Goal: Task Accomplishment & Management: Manage account settings

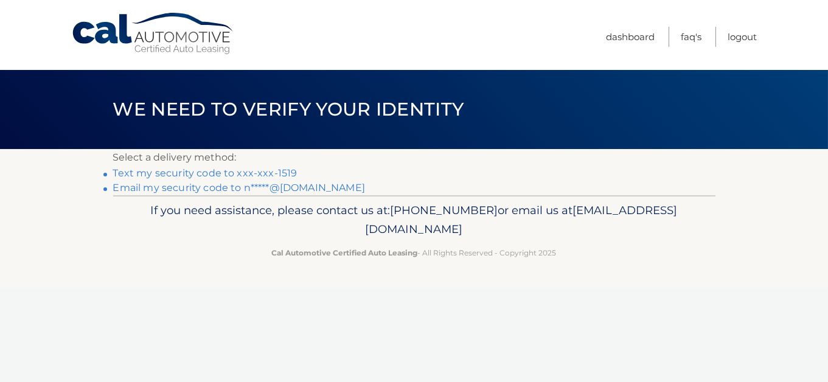
click at [298, 179] on link "Text my security code to xxx-xxx-1519" at bounding box center [205, 173] width 184 height 12
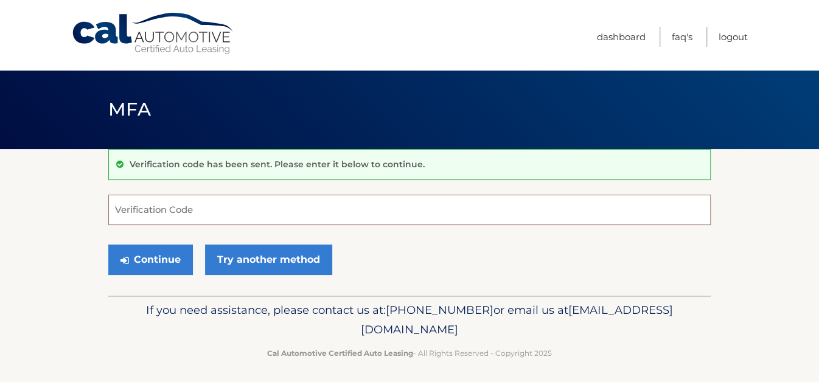
click at [405, 215] on input "Verification Code" at bounding box center [409, 210] width 602 height 30
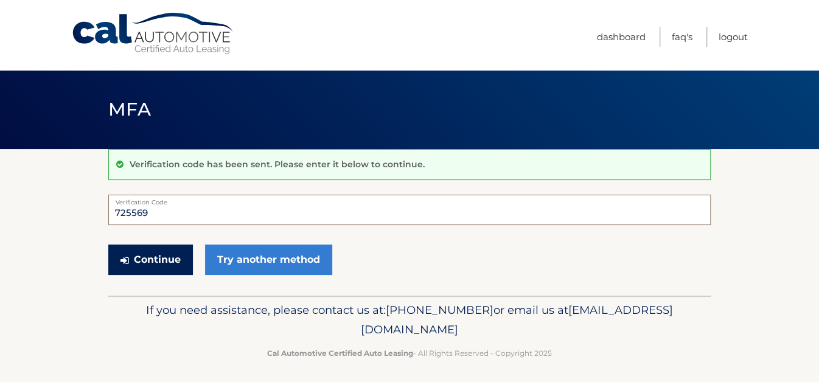
type input "725569"
click at [173, 267] on button "Continue" at bounding box center [150, 260] width 85 height 30
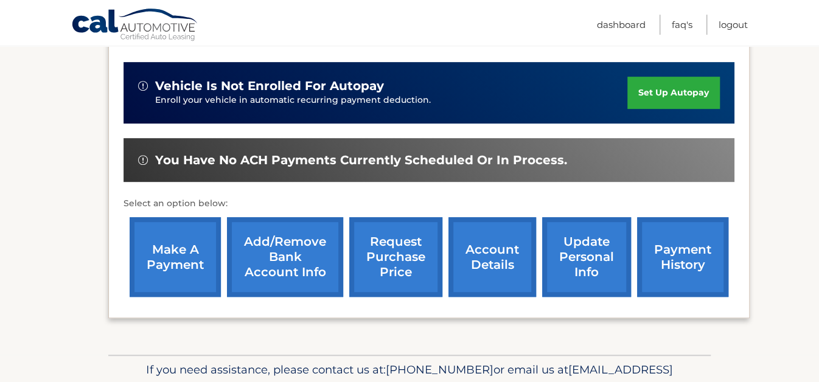
scroll to position [311, 0]
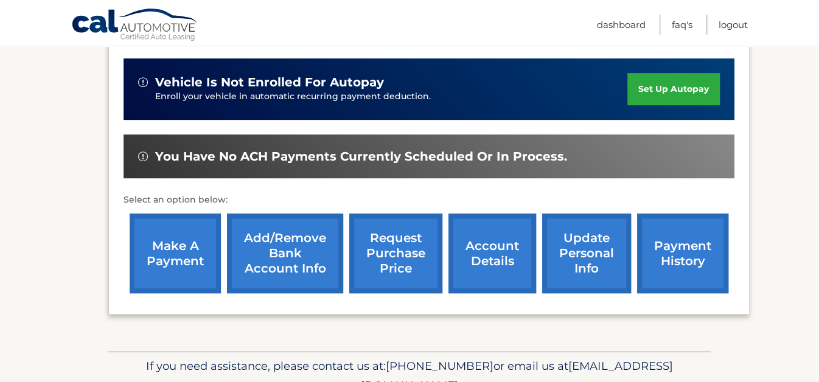
click at [655, 251] on link "payment history" at bounding box center [682, 254] width 91 height 80
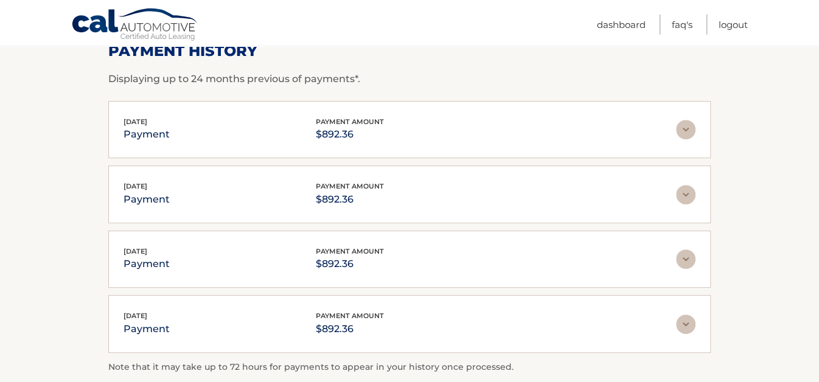
scroll to position [204, 0]
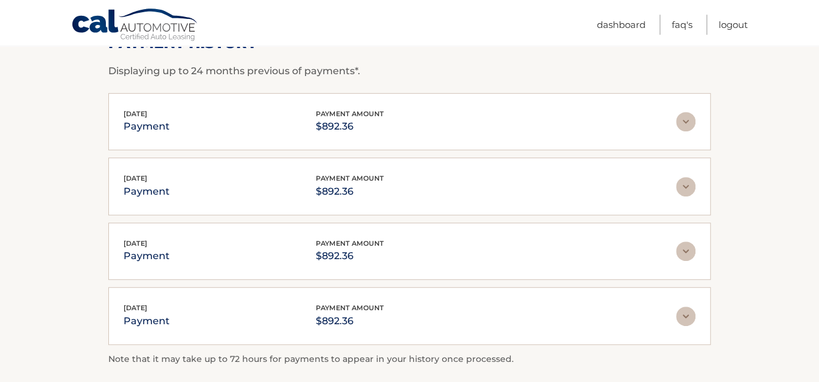
click at [687, 120] on img at bounding box center [685, 121] width 19 height 19
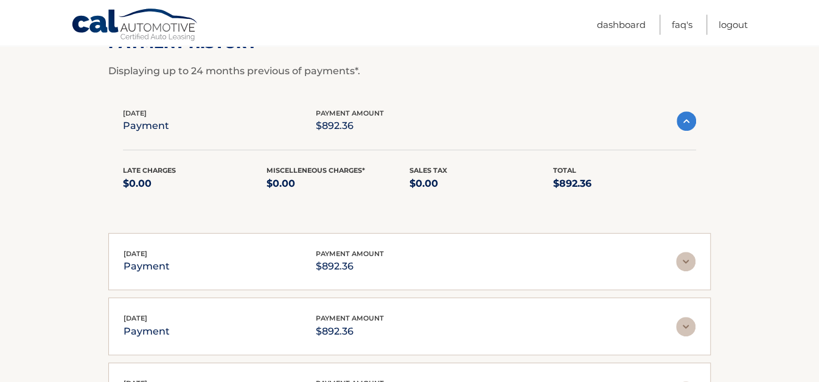
click at [687, 120] on img at bounding box center [686, 120] width 19 height 19
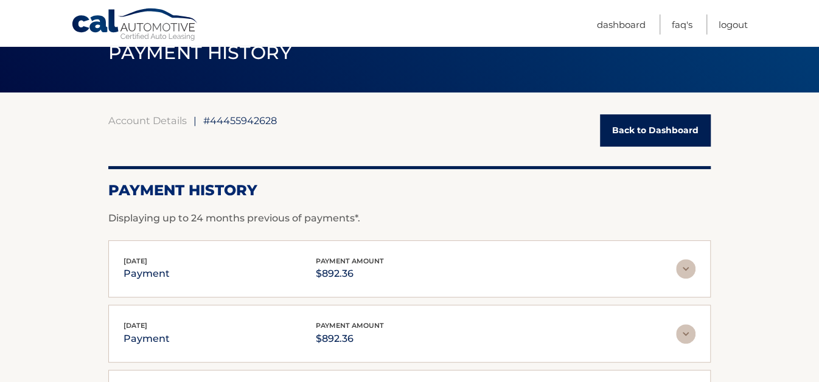
scroll to position [55, 0]
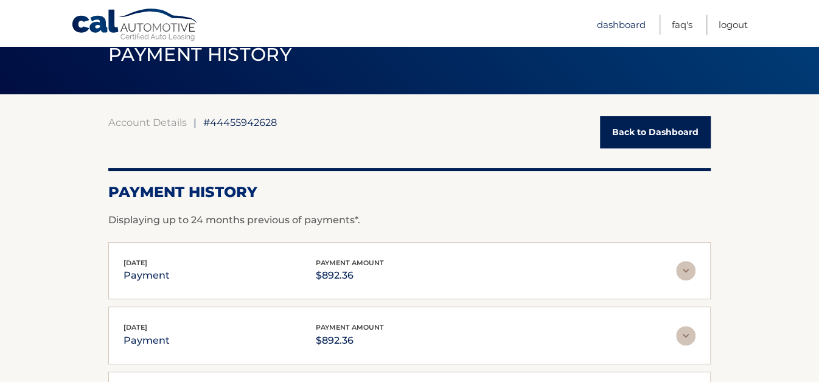
click at [616, 21] on link "Dashboard" at bounding box center [621, 25] width 49 height 20
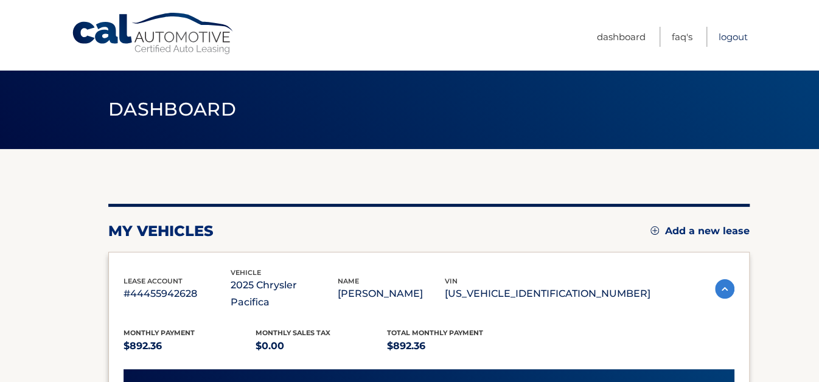
click at [727, 38] on link "Logout" at bounding box center [733, 37] width 29 height 20
